Goal: Task Accomplishment & Management: Manage account settings

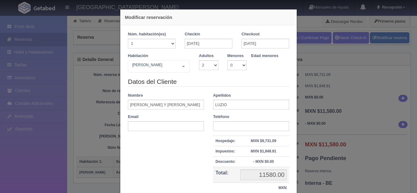
select select "2"
click at [182, 67] on div "NICOLÁS Suite con 2 camas matrimoniales-No apta para menores Suite con 2 camas …" at bounding box center [159, 66] width 62 height 12
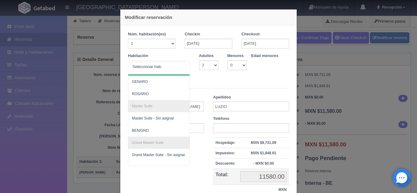
scroll to position [48, 0]
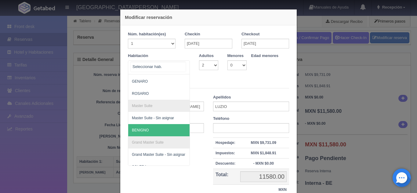
click at [150, 127] on span "BENIGNO" at bounding box center [188, 130] width 121 height 12
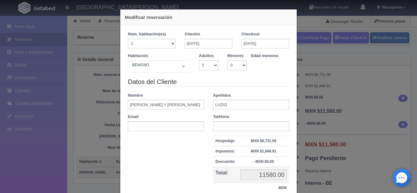
checkbox input "false"
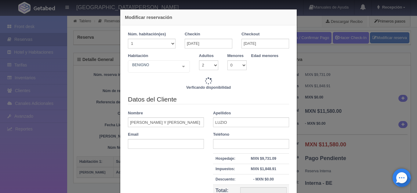
type input "14100.00"
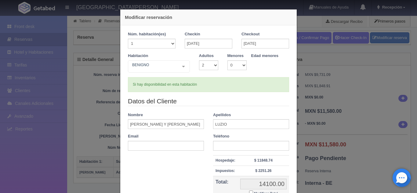
scroll to position [66, 0]
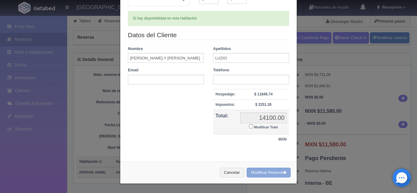
click at [269, 172] on button "Modificar Reserva" at bounding box center [269, 173] width 44 height 10
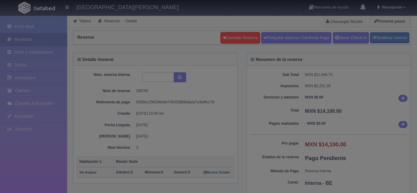
select select "2"
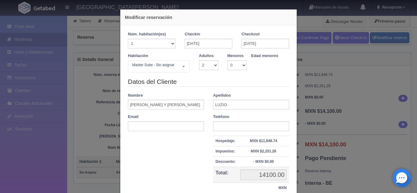
click at [322, 102] on div "Modificar reservación Núm. habitación(es) 1 2 3 4 5 6 7 8 9 10 11 12 13 14 15 1…" at bounding box center [208, 96] width 417 height 193
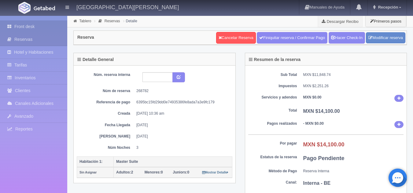
click at [30, 24] on link "Front desk" at bounding box center [33, 26] width 67 height 13
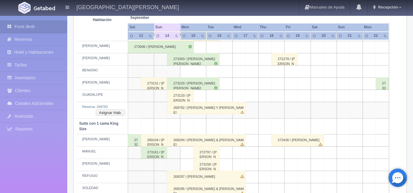
scroll to position [236, 0]
click at [118, 110] on button "Asignar Hab." at bounding box center [111, 112] width 30 height 7
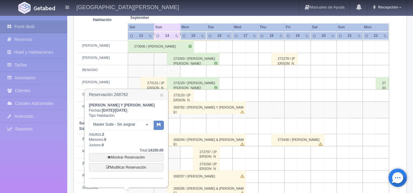
click at [147, 125] on div at bounding box center [147, 124] width 12 height 9
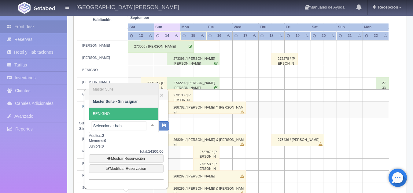
click at [127, 115] on span "BENIGNO" at bounding box center [123, 114] width 69 height 12
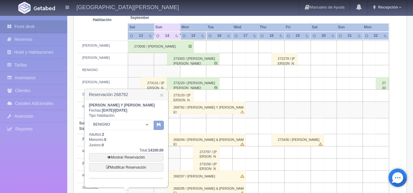
click at [158, 126] on icon "button" at bounding box center [159, 125] width 4 height 4
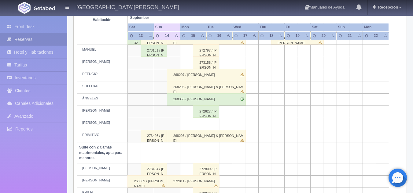
scroll to position [322, 0]
